Goal: Use online tool/utility: Utilize a website feature to perform a specific function

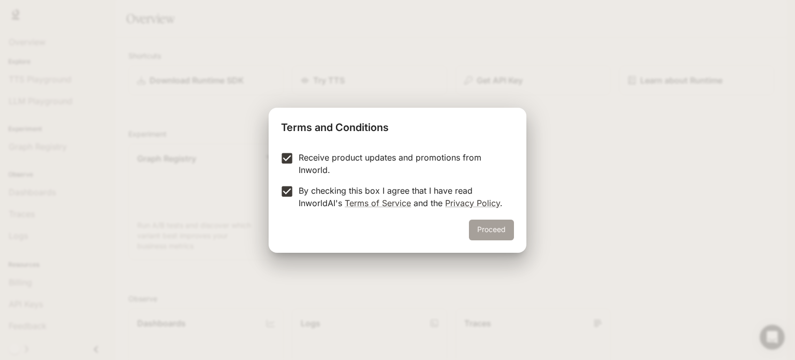
click at [486, 230] on button "Proceed" at bounding box center [491, 229] width 45 height 21
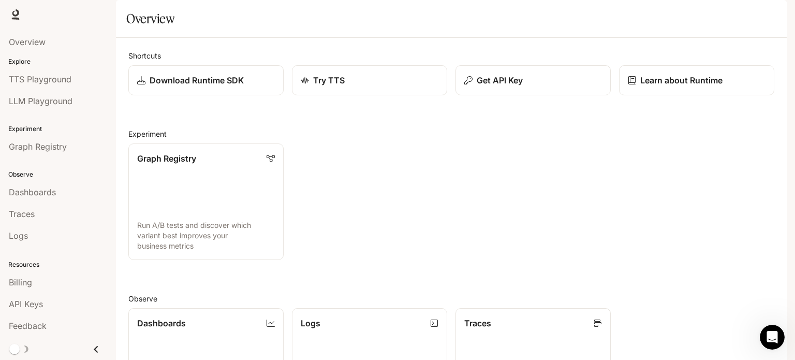
scroll to position [136, 0]
click at [234, 307] on link "Dashboards View and analyze your workspace metrics" at bounding box center [206, 365] width 157 height 117
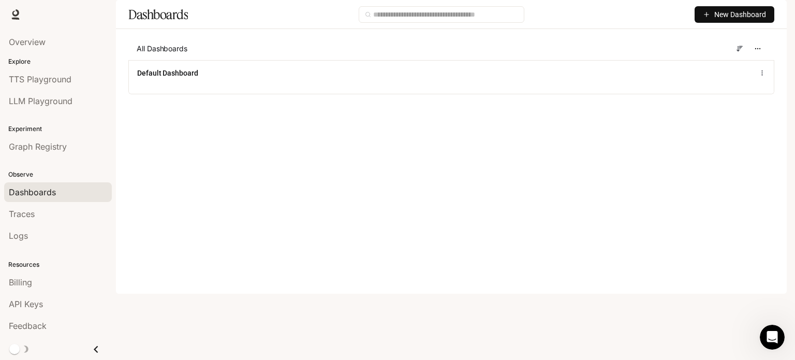
click at [705, 18] on icon "button" at bounding box center [706, 14] width 7 height 7
click at [702, 68] on div "Create dashboard" at bounding box center [723, 65] width 86 height 11
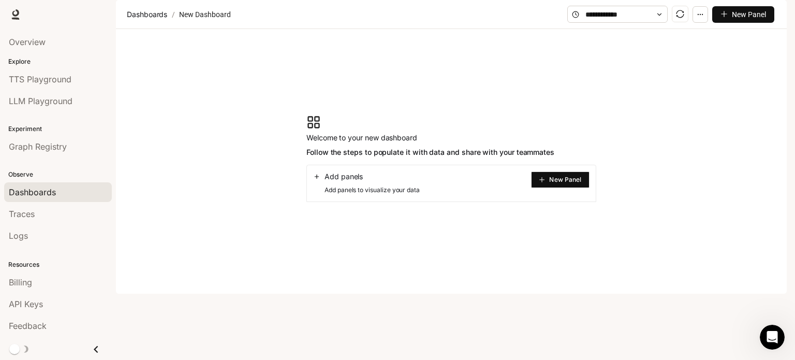
click at [553, 182] on span "New Panel" at bounding box center [565, 179] width 32 height 5
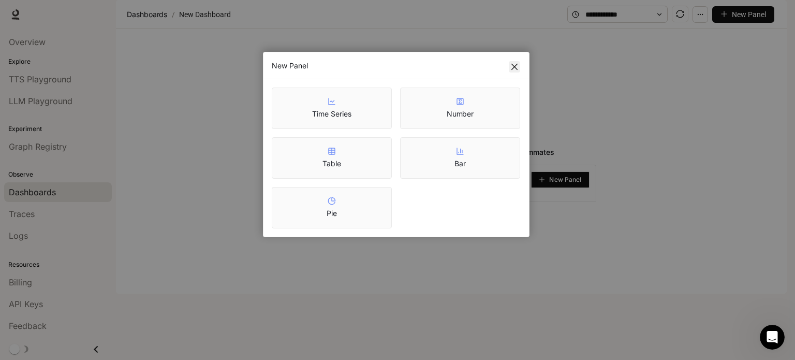
click at [512, 64] on icon "close" at bounding box center [514, 67] width 6 height 6
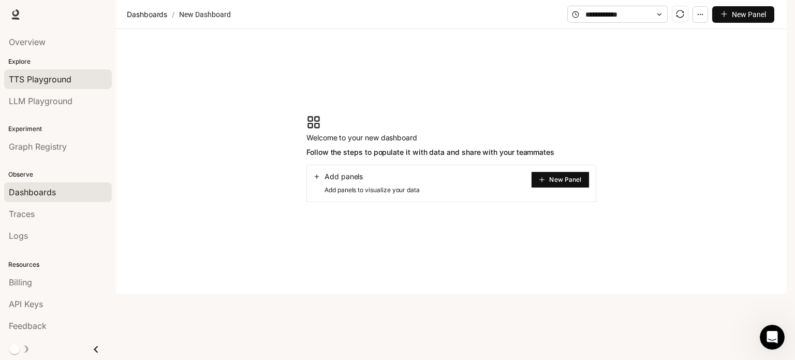
click at [68, 78] on span "TTS Playground" at bounding box center [40, 79] width 63 height 12
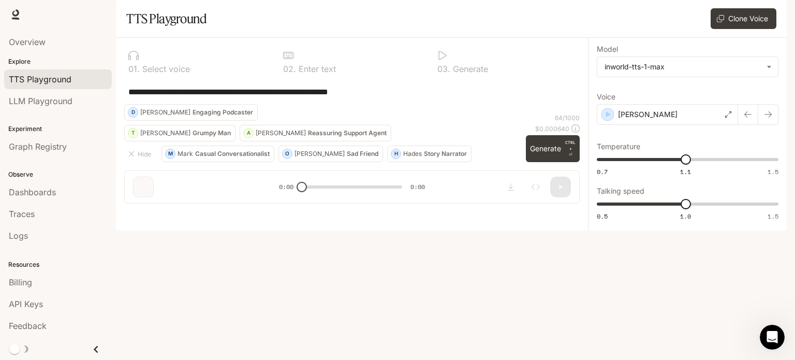
click at [204, 212] on div "**********" at bounding box center [352, 125] width 472 height 174
click at [226, 104] on div "**********" at bounding box center [351, 91] width 455 height 25
click at [368, 98] on textarea "**********" at bounding box center [351, 92] width 447 height 12
drag, startPoint x: 402, startPoint y: 120, endPoint x: 81, endPoint y: 125, distance: 321.0
click at [116, 125] on main "**********" at bounding box center [451, 115] width 671 height 230
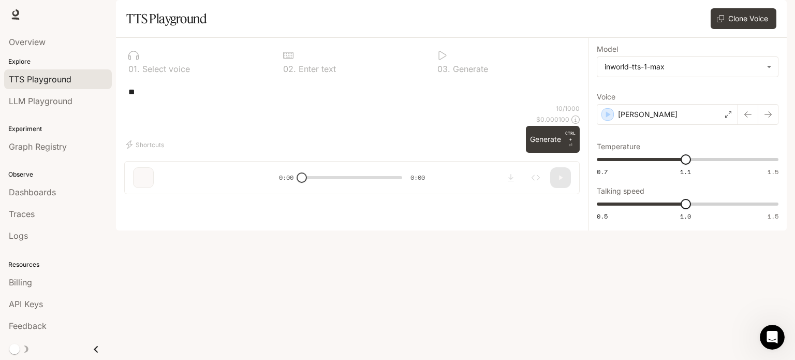
type textarea "*"
type textarea "**********"
click at [731, 125] on div "[PERSON_NAME]" at bounding box center [667, 114] width 141 height 21
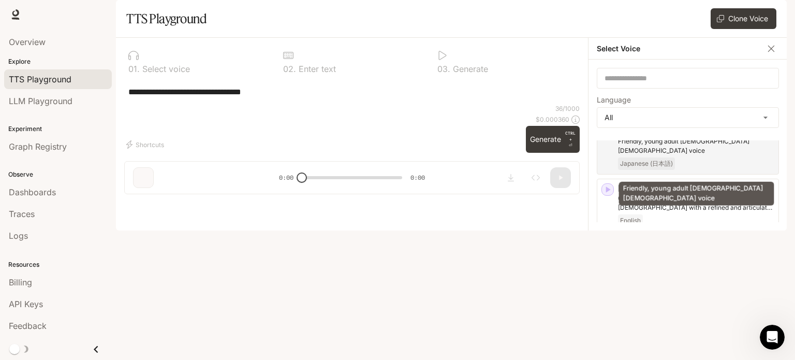
scroll to position [201, 0]
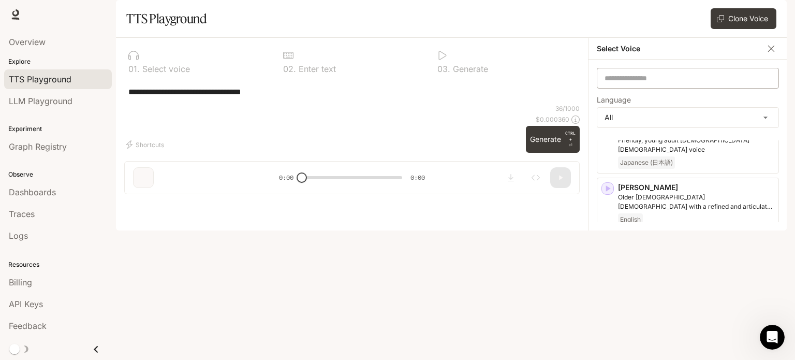
click at [671, 89] on div "​" at bounding box center [688, 78] width 182 height 21
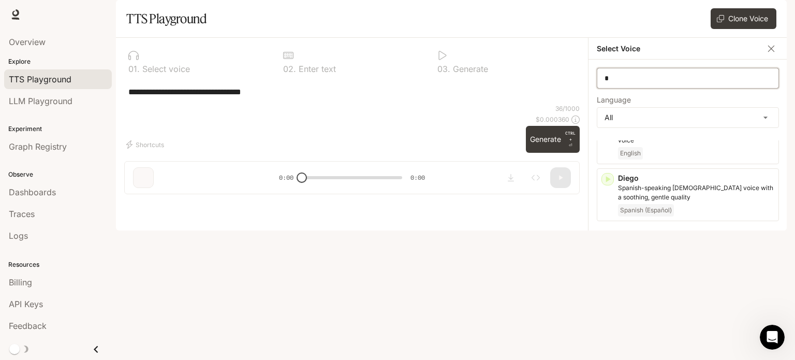
scroll to position [0, 0]
type input "*"
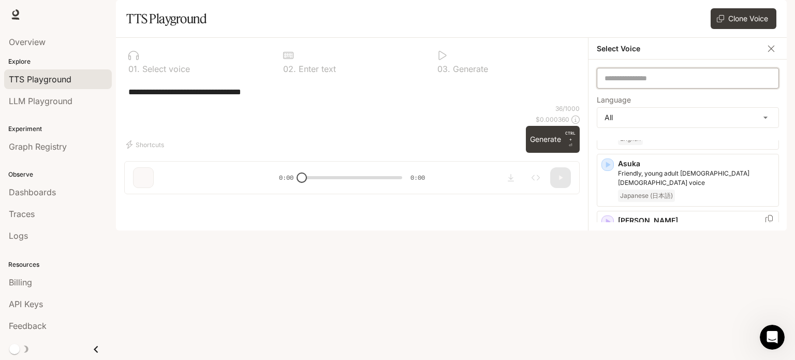
scroll to position [168, 0]
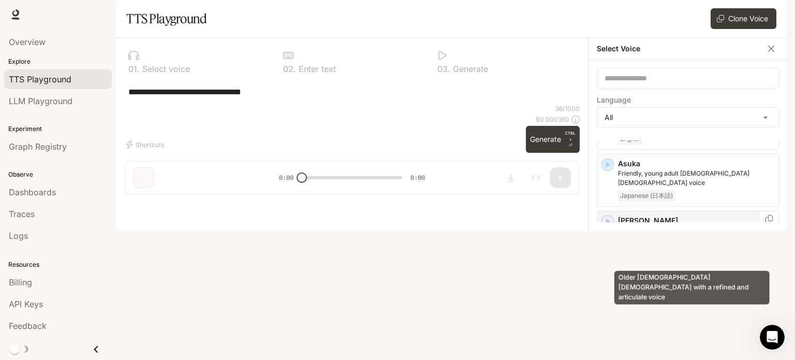
click at [704, 244] on p "Older [DEMOGRAPHIC_DATA] [DEMOGRAPHIC_DATA] with a refined and articulate voice" at bounding box center [696, 235] width 156 height 19
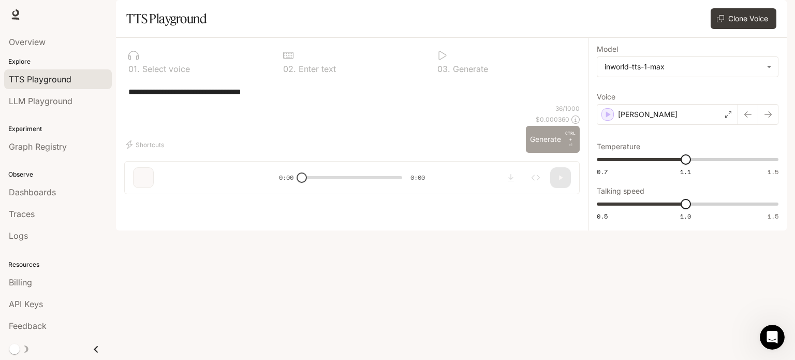
click at [547, 153] on button "Generate CTRL + ⏎" at bounding box center [553, 139] width 54 height 27
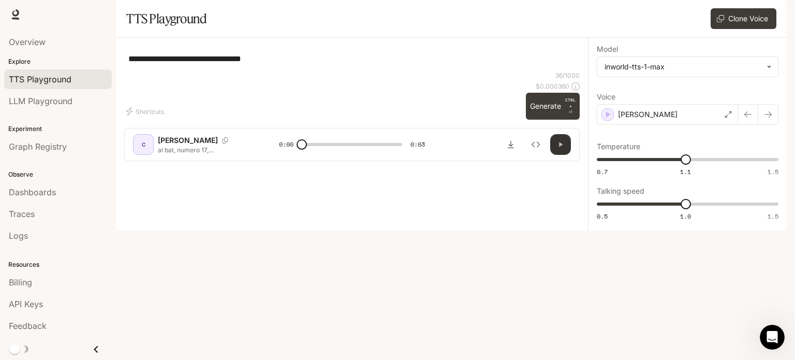
click at [557, 149] on icon "button" at bounding box center [560, 144] width 8 height 8
type input "*"
click at [557, 149] on icon "button" at bounding box center [560, 144] width 8 height 8
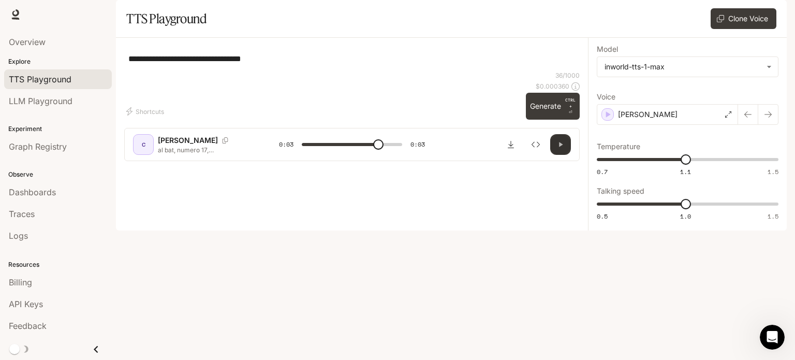
click at [557, 149] on icon "button" at bounding box center [560, 144] width 8 height 8
click at [562, 147] on icon "button" at bounding box center [561, 144] width 4 height 5
click at [770, 119] on icon "button" at bounding box center [768, 114] width 8 height 8
click at [742, 125] on button "button" at bounding box center [748, 114] width 21 height 21
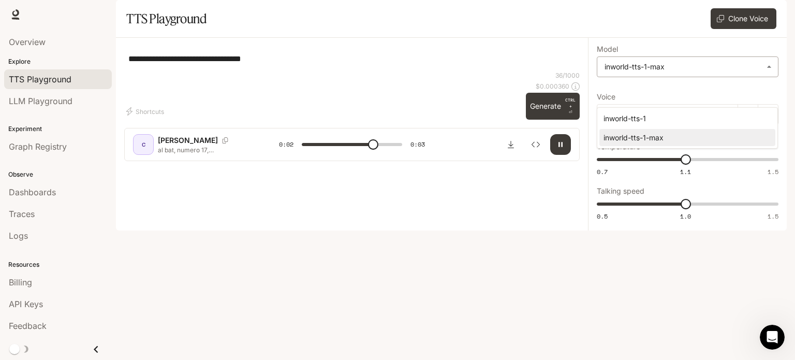
click at [711, 96] on body "**********" at bounding box center [397, 180] width 795 height 360
type input "*"
